Goal: Navigation & Orientation: Find specific page/section

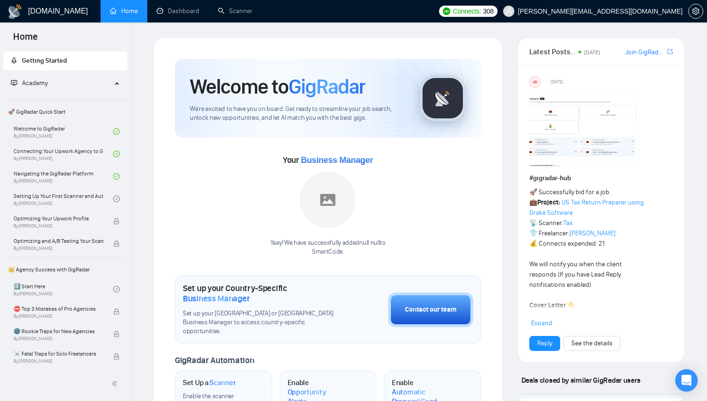
click at [167, 27] on div "[DOMAIN_NAME] Home Dashboard Scanner Connects: 308 [PERSON_NAME][EMAIL_ADDRESS]…" at bounding box center [419, 391] width 576 height 782
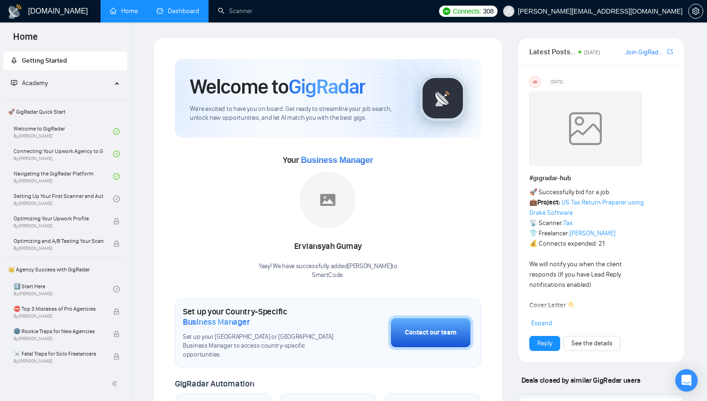
click at [170, 15] on link "Dashboard" at bounding box center [178, 11] width 43 height 8
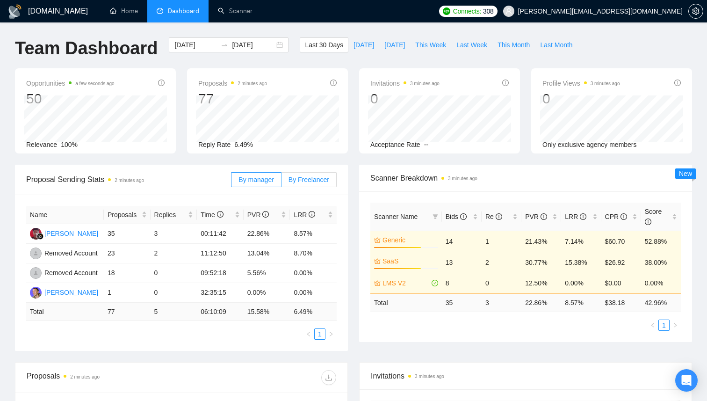
click at [304, 177] on span "By Freelancer" at bounding box center [309, 179] width 41 height 7
click at [282, 182] on input "By Freelancer" at bounding box center [282, 182] width 0 height 0
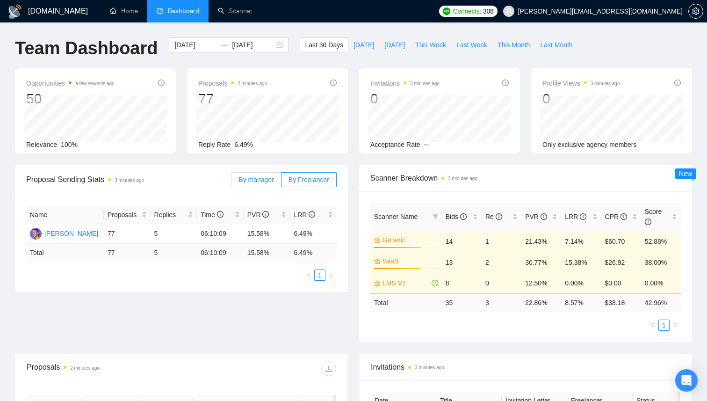
click at [267, 179] on span "By manager" at bounding box center [256, 179] width 35 height 7
click at [232, 182] on input "By manager" at bounding box center [232, 182] width 0 height 0
